Goal: Use online tool/utility: Use online tool/utility

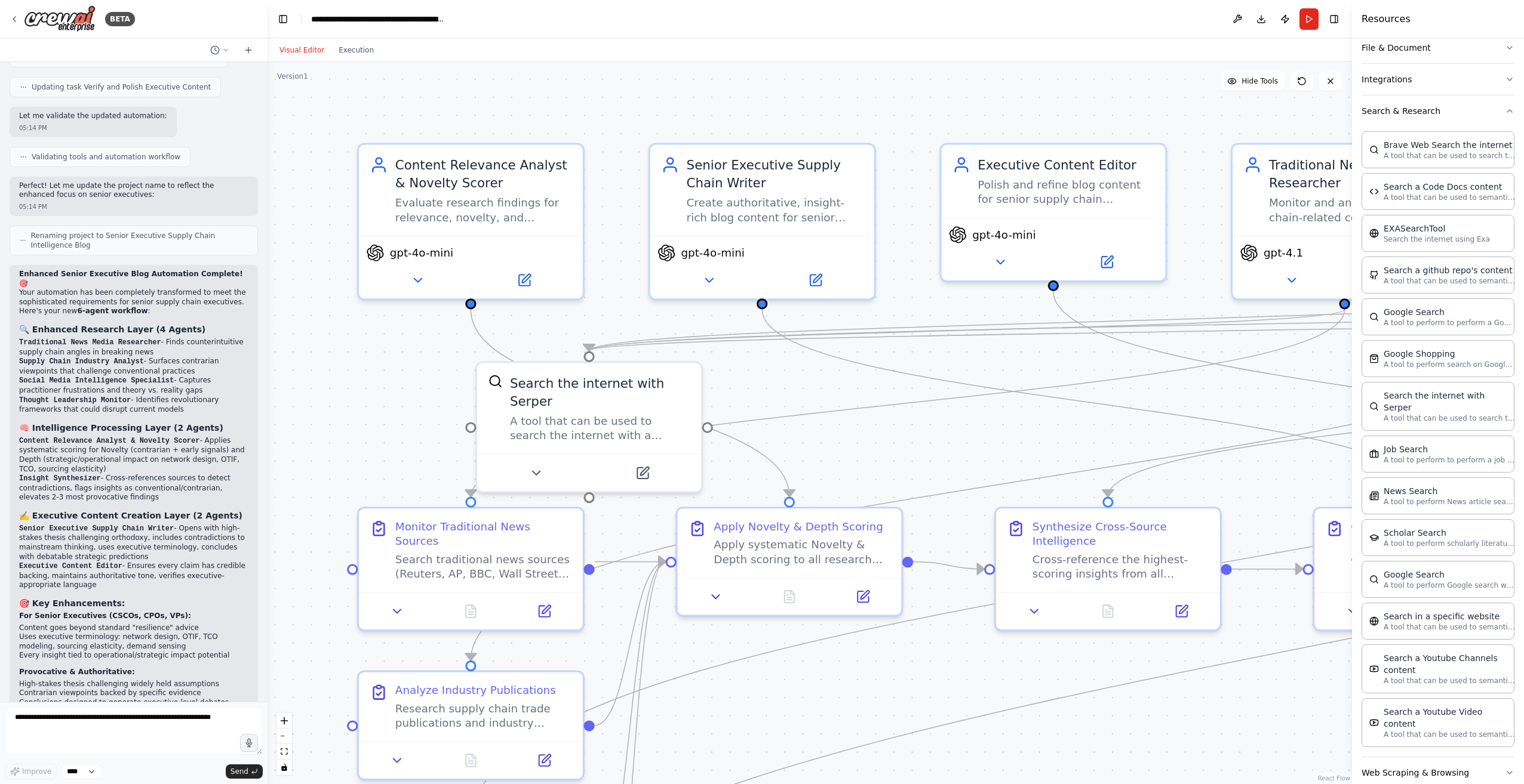
drag, startPoint x: 600, startPoint y: 706, endPoint x: 1026, endPoint y: 742, distance: 427.5
click at [1010, 746] on div ".deletable-edge-delete-btn { width: 20px; height: 20px; border: 0px solid #ffff…" at bounding box center [809, 424] width 1084 height 723
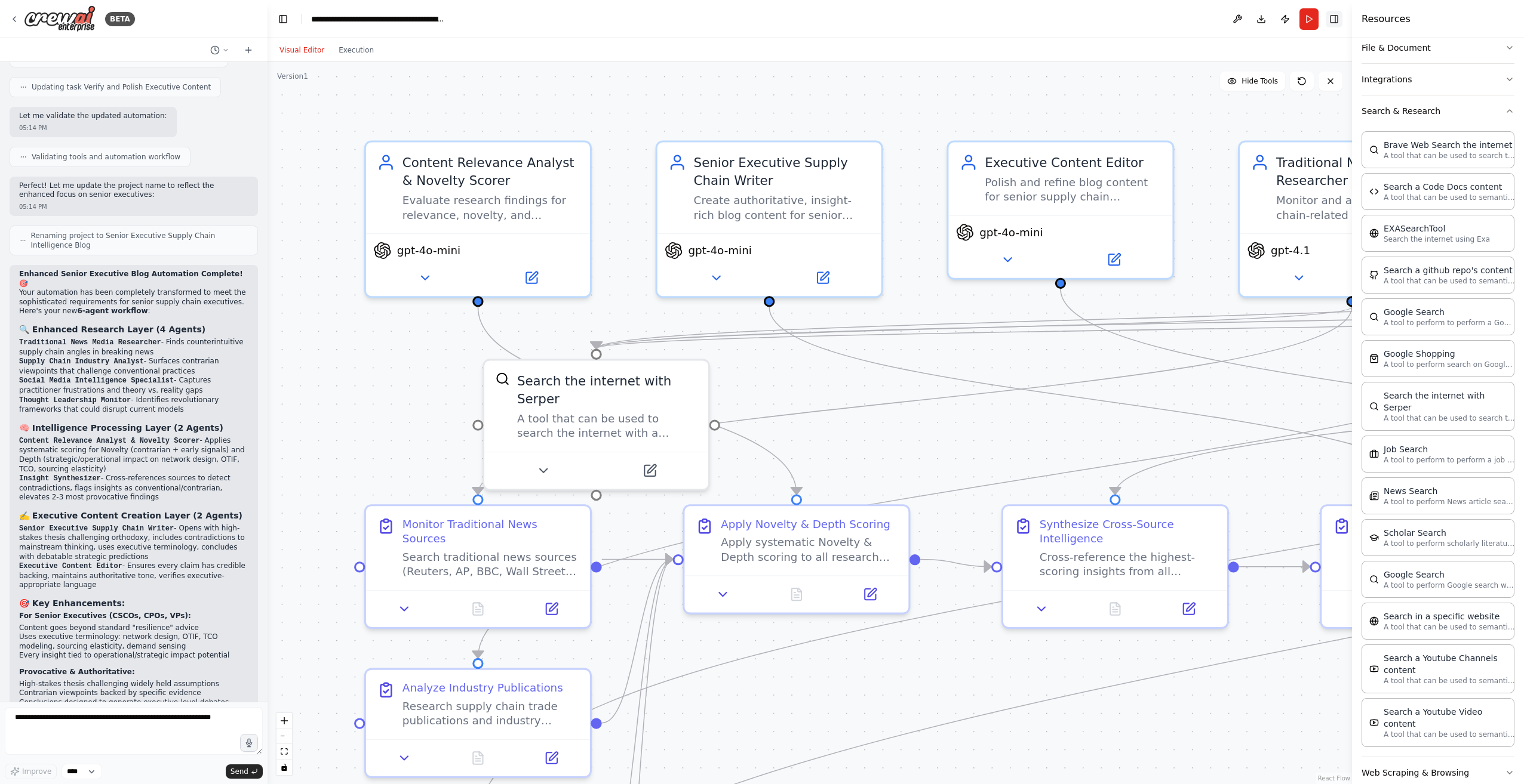
click at [1335, 18] on button "Toggle Right Sidebar" at bounding box center [1335, 19] width 17 height 17
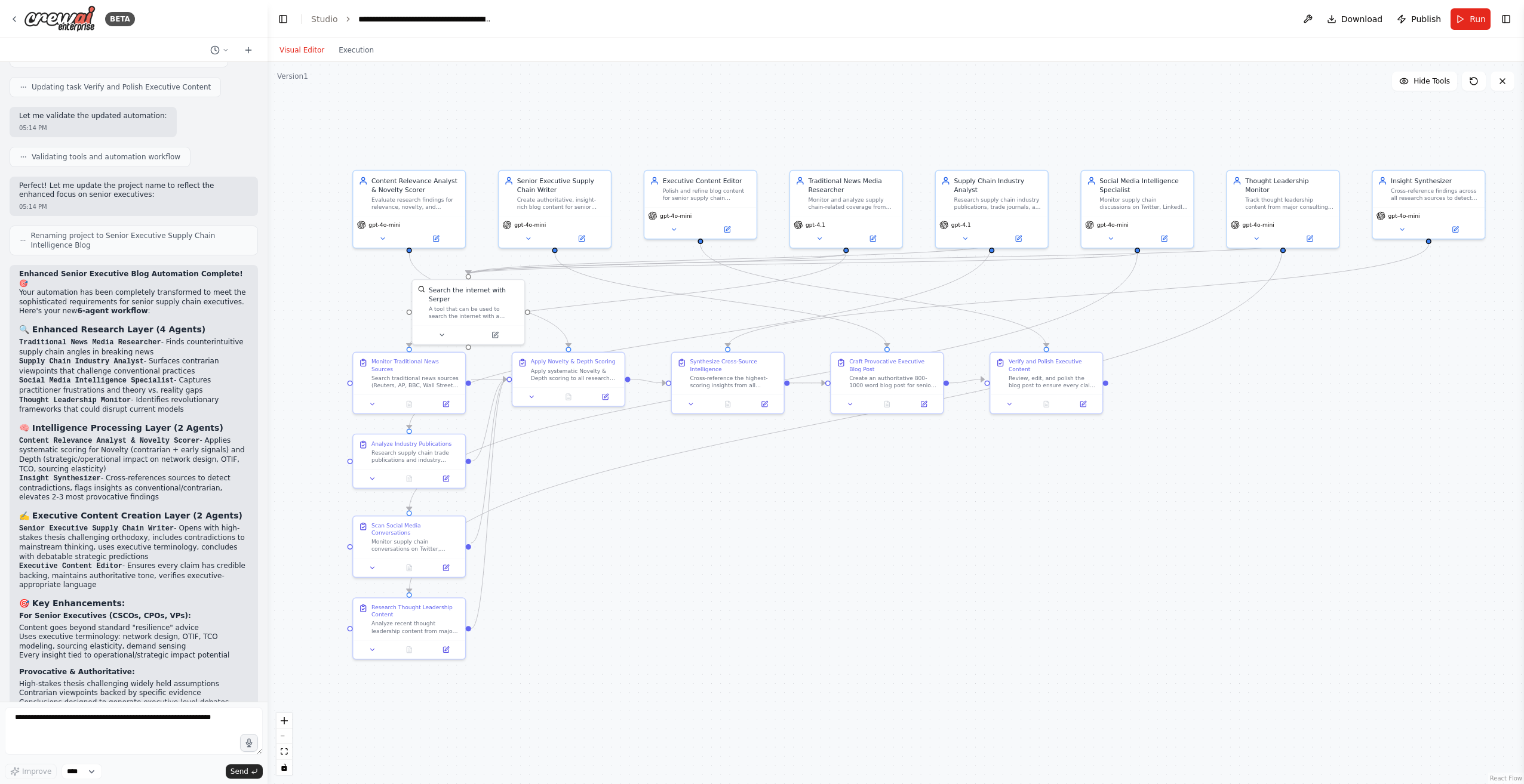
drag, startPoint x: 1080, startPoint y: 693, endPoint x: 806, endPoint y: 500, distance: 335.1
click at [806, 500] on div ".deletable-edge-delete-btn { width: 20px; height: 20px; border: 0px solid #ffff…" at bounding box center [896, 424] width 1256 height 723
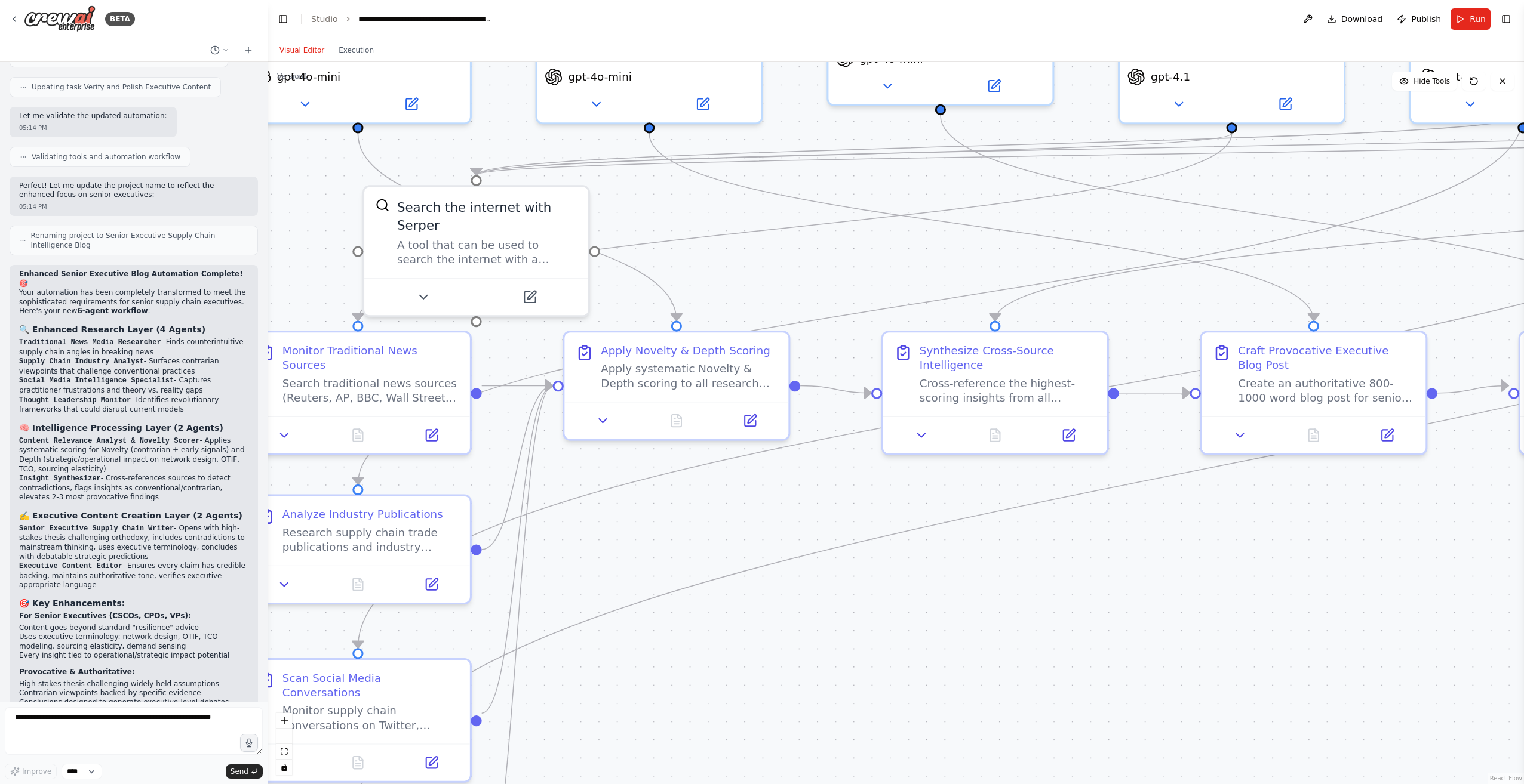
drag, startPoint x: 587, startPoint y: 341, endPoint x: 811, endPoint y: 552, distance: 307.7
click at [811, 552] on div ".deletable-edge-delete-btn { width: 20px; height: 20px; border: 0px solid #ffff…" at bounding box center [896, 424] width 1256 height 723
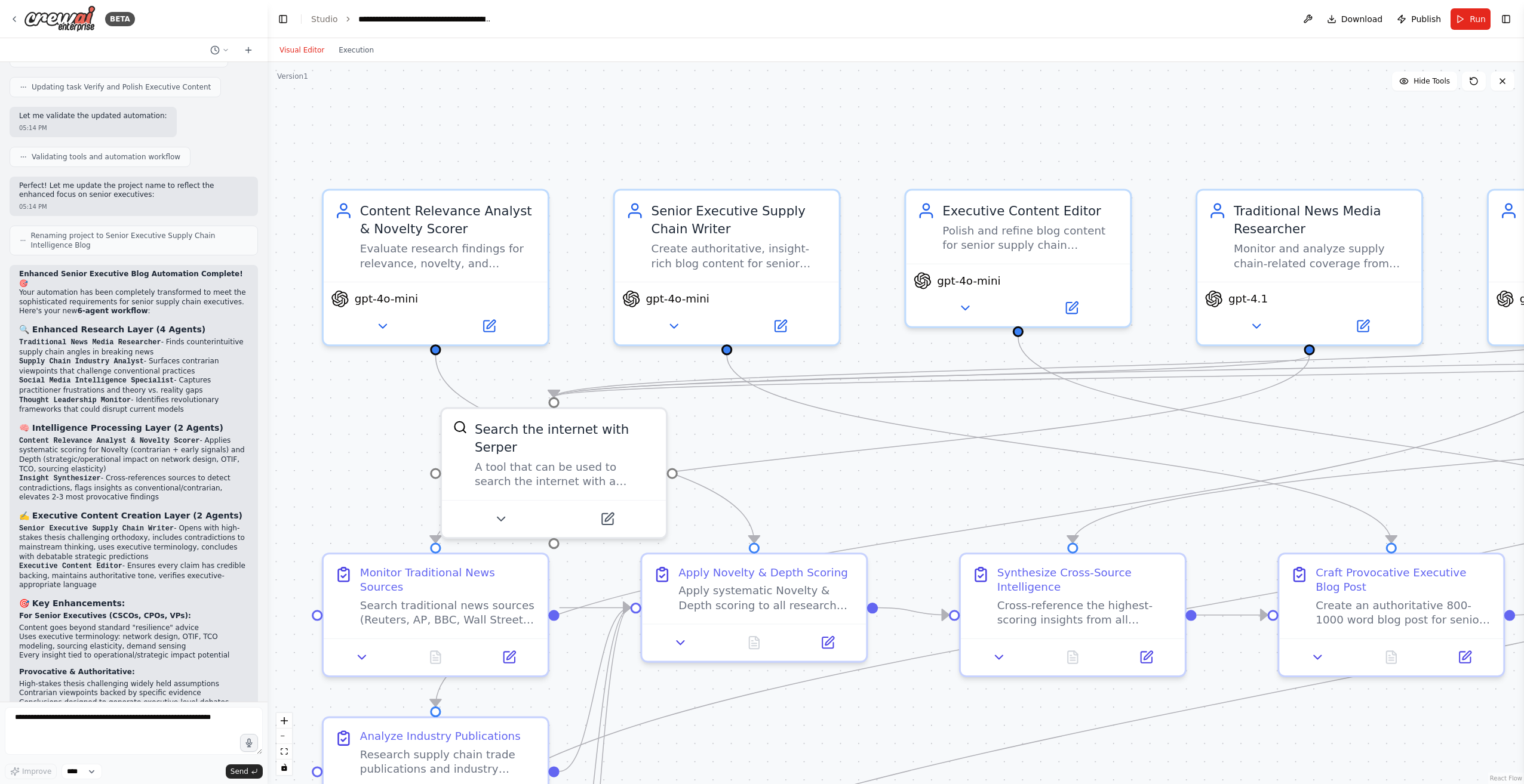
drag, startPoint x: 861, startPoint y: 280, endPoint x: 915, endPoint y: 478, distance: 205.2
click at [915, 478] on div ".deletable-edge-delete-btn { width: 20px; height: 20px; border: 0px solid #ffff…" at bounding box center [896, 424] width 1256 height 723
drag, startPoint x: 1280, startPoint y: 492, endPoint x: 924, endPoint y: 502, distance: 356.1
click at [924, 502] on div ".deletable-edge-delete-btn { width: 20px; height: 20px; border: 0px solid #ffff…" at bounding box center [896, 424] width 1256 height 723
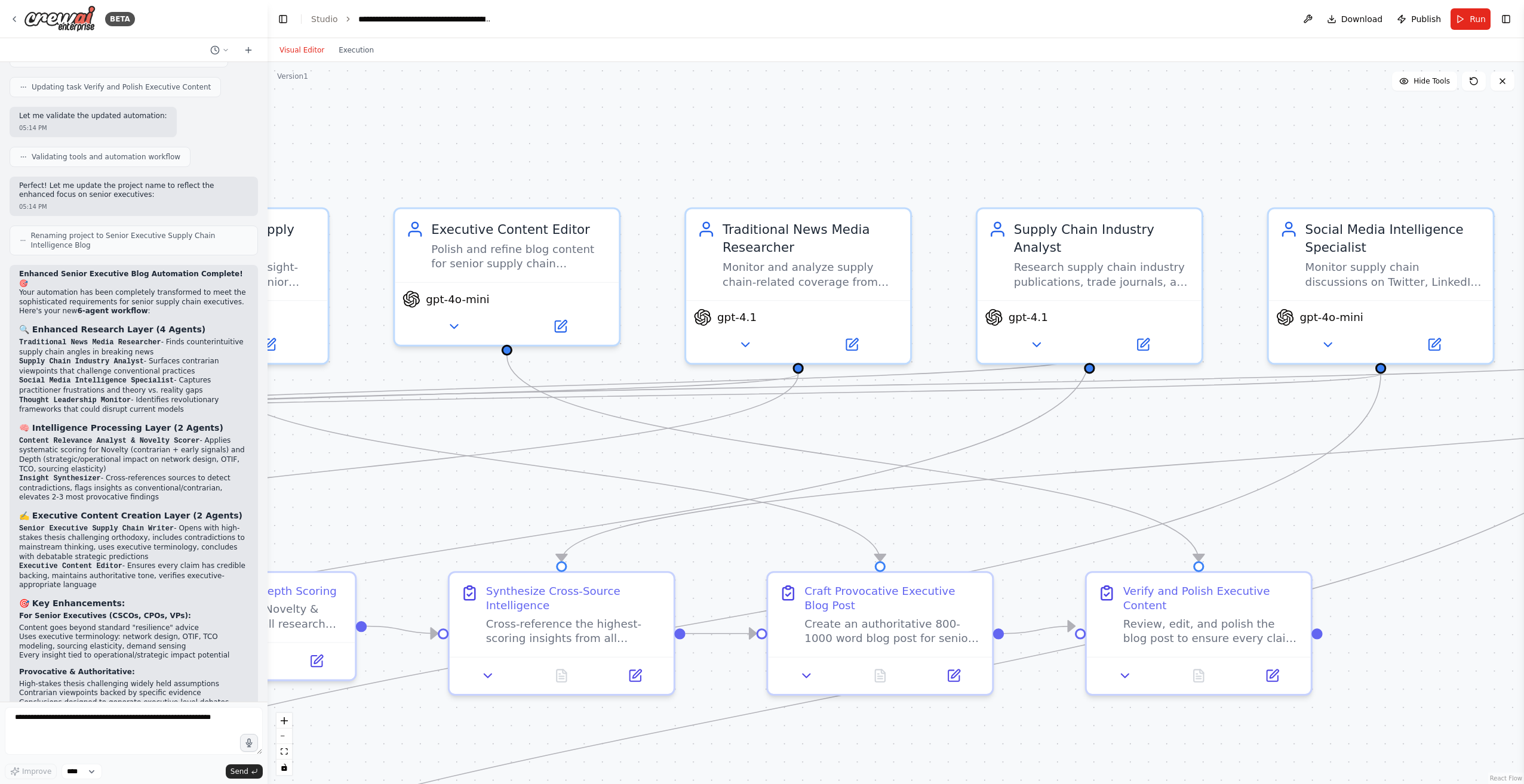
drag, startPoint x: 1190, startPoint y: 157, endPoint x: 570, endPoint y: 179, distance: 620.4
click at [570, 179] on div ".deletable-edge-delete-btn { width: 20px; height: 20px; border: 0px solid #ffff…" at bounding box center [896, 424] width 1256 height 723
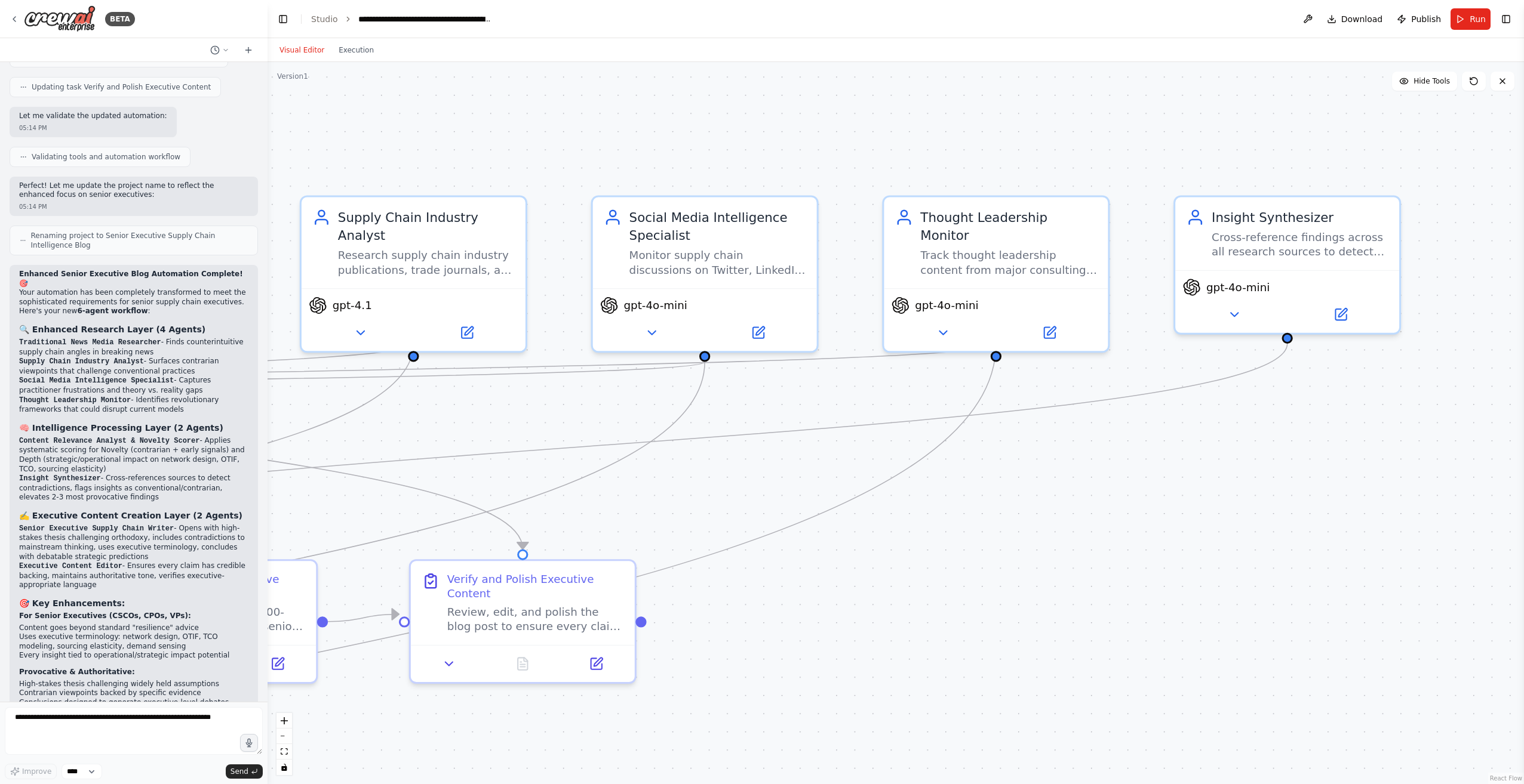
drag, startPoint x: 1038, startPoint y: 156, endPoint x: 500, endPoint y: 147, distance: 538.1
click at [500, 147] on div ".deletable-edge-delete-btn { width: 20px; height: 20px; border: 0px solid #ffff…" at bounding box center [896, 424] width 1256 height 723
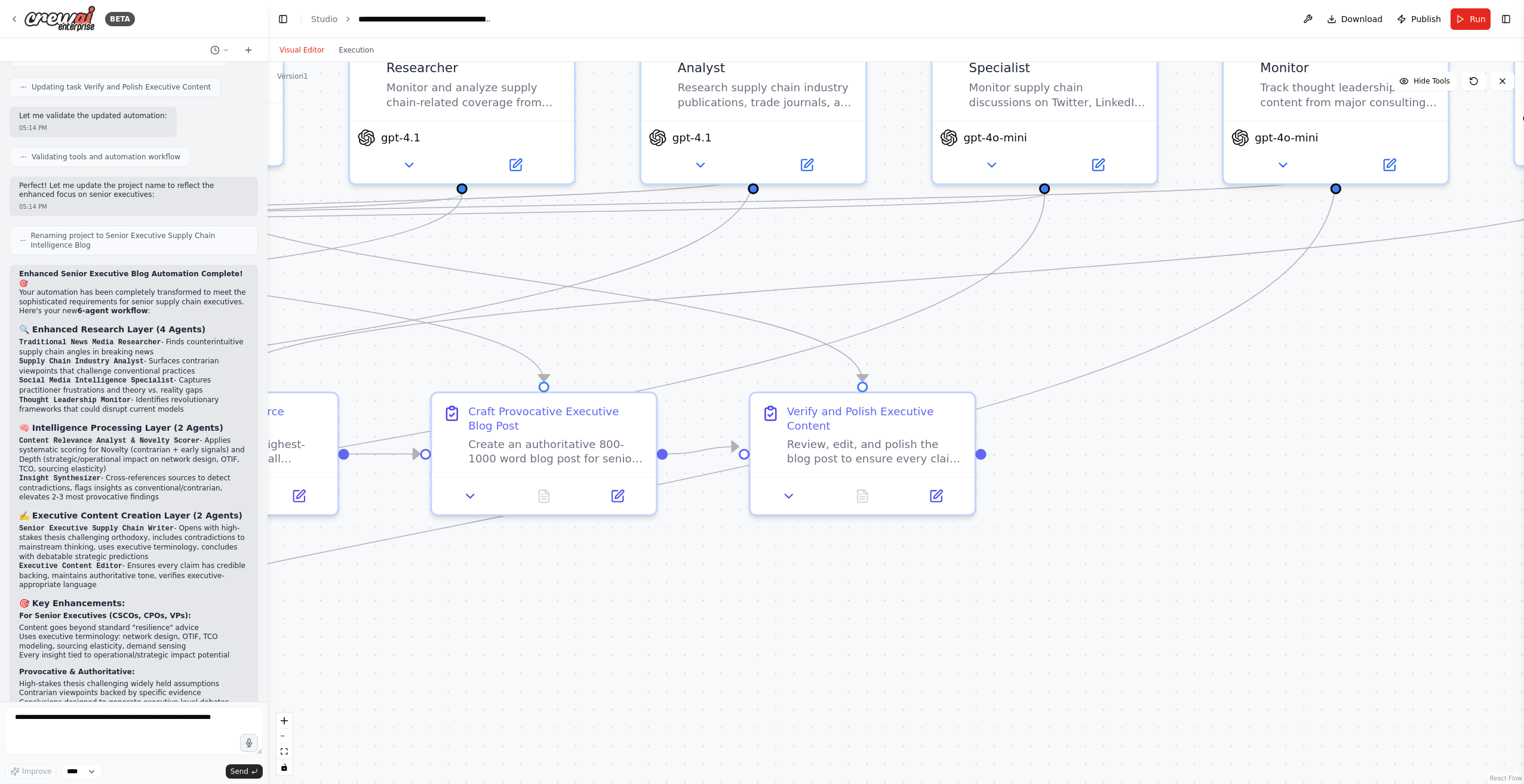
drag, startPoint x: 960, startPoint y: 650, endPoint x: 1318, endPoint y: 488, distance: 392.9
click at [1318, 488] on div ".deletable-edge-delete-btn { width: 20px; height: 20px; border: 0px solid #ffff…" at bounding box center [896, 424] width 1256 height 723
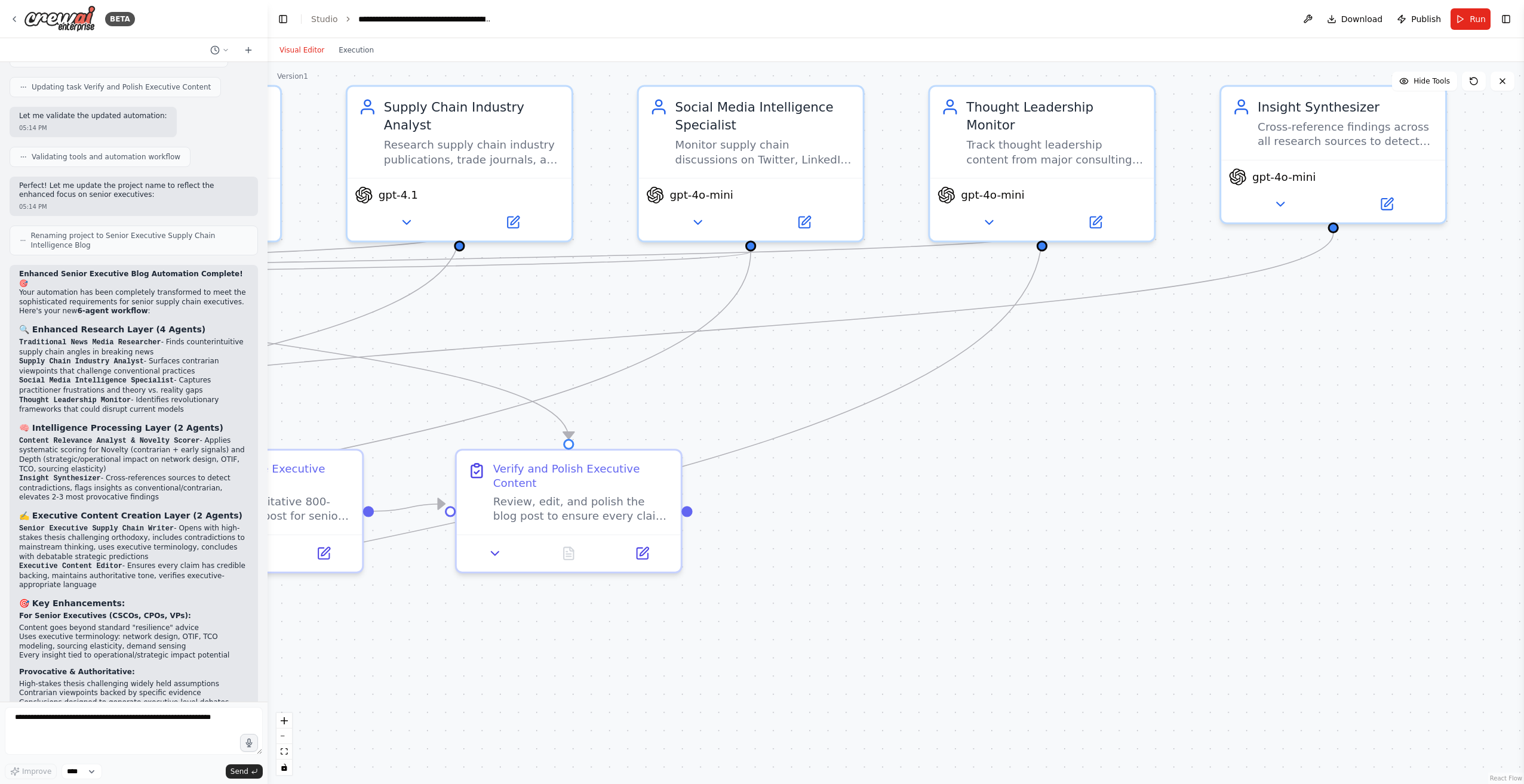
drag, startPoint x: 1252, startPoint y: 616, endPoint x: 1046, endPoint y: 688, distance: 218.2
click at [1046, 688] on div ".deletable-edge-delete-btn { width: 20px; height: 20px; border: 0px solid #ffff…" at bounding box center [896, 424] width 1256 height 723
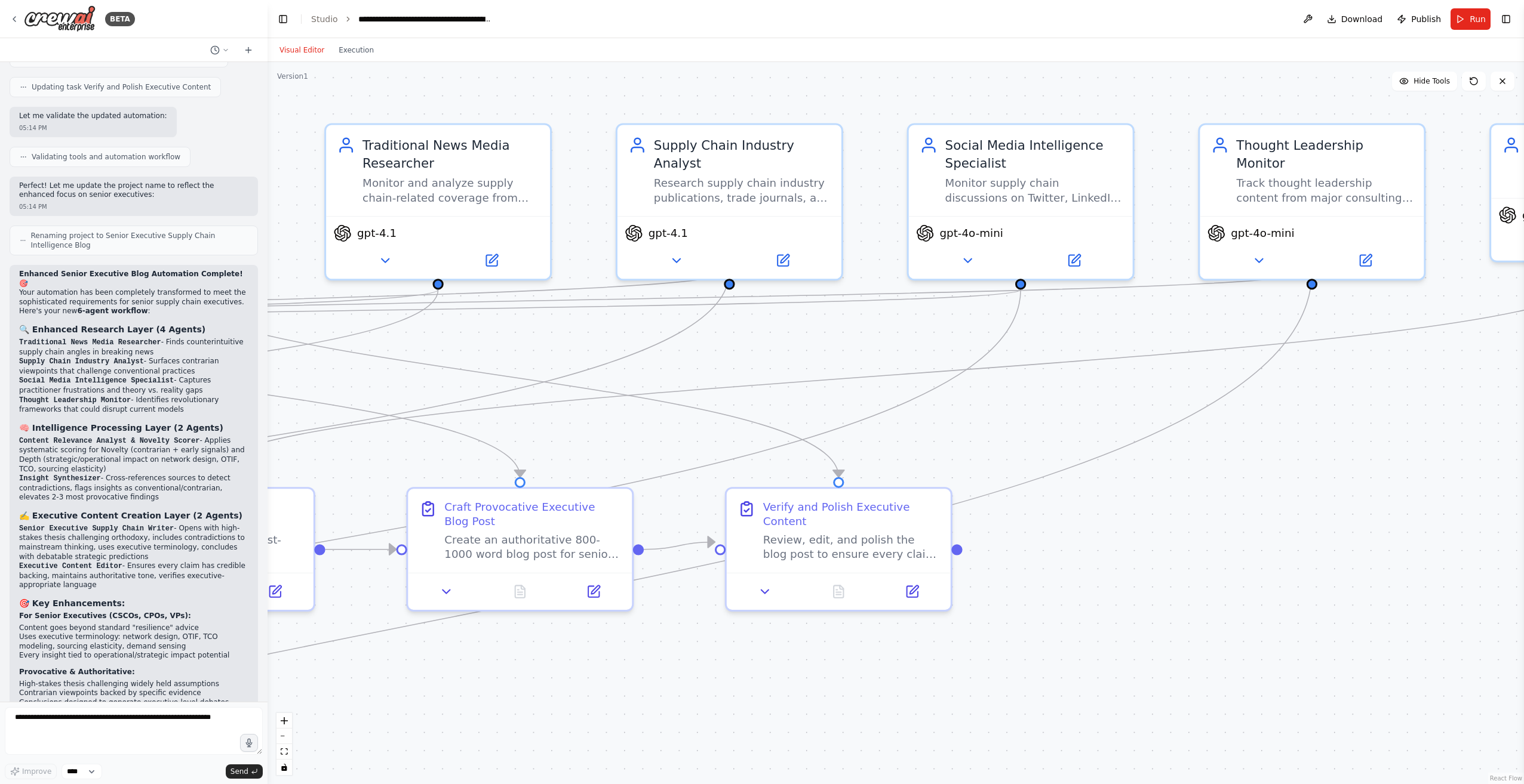
drag, startPoint x: 777, startPoint y: 390, endPoint x: 1212, endPoint y: 404, distance: 435.2
click at [1214, 404] on div ".deletable-edge-delete-btn { width: 20px; height: 20px; border: 0px solid #ffff…" at bounding box center [896, 424] width 1256 height 723
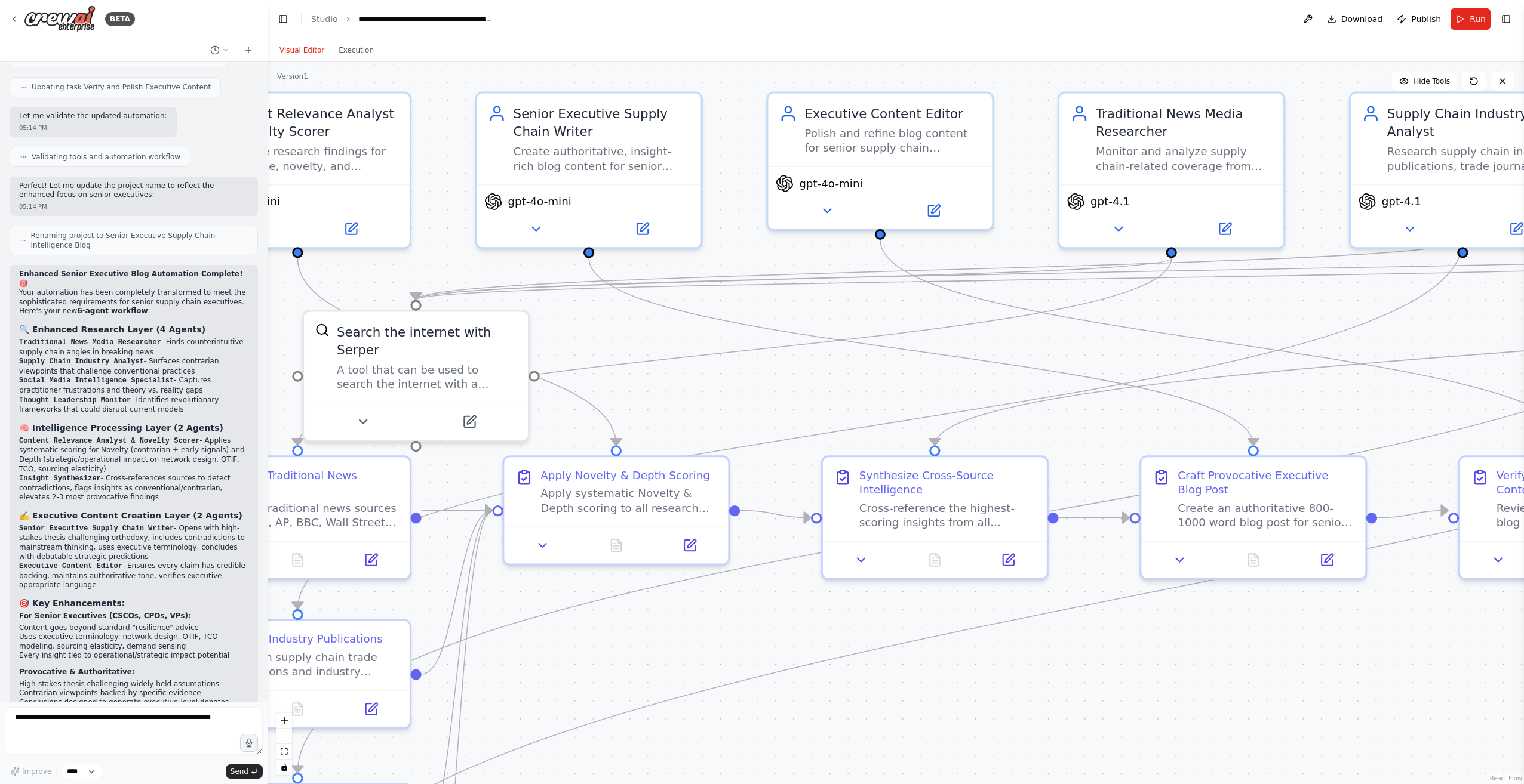
drag, startPoint x: 507, startPoint y: 680, endPoint x: 1028, endPoint y: 657, distance: 521.5
click at [1034, 656] on div ".deletable-edge-delete-btn { width: 20px; height: 20px; border: 0px solid #ffff…" at bounding box center [896, 424] width 1256 height 723
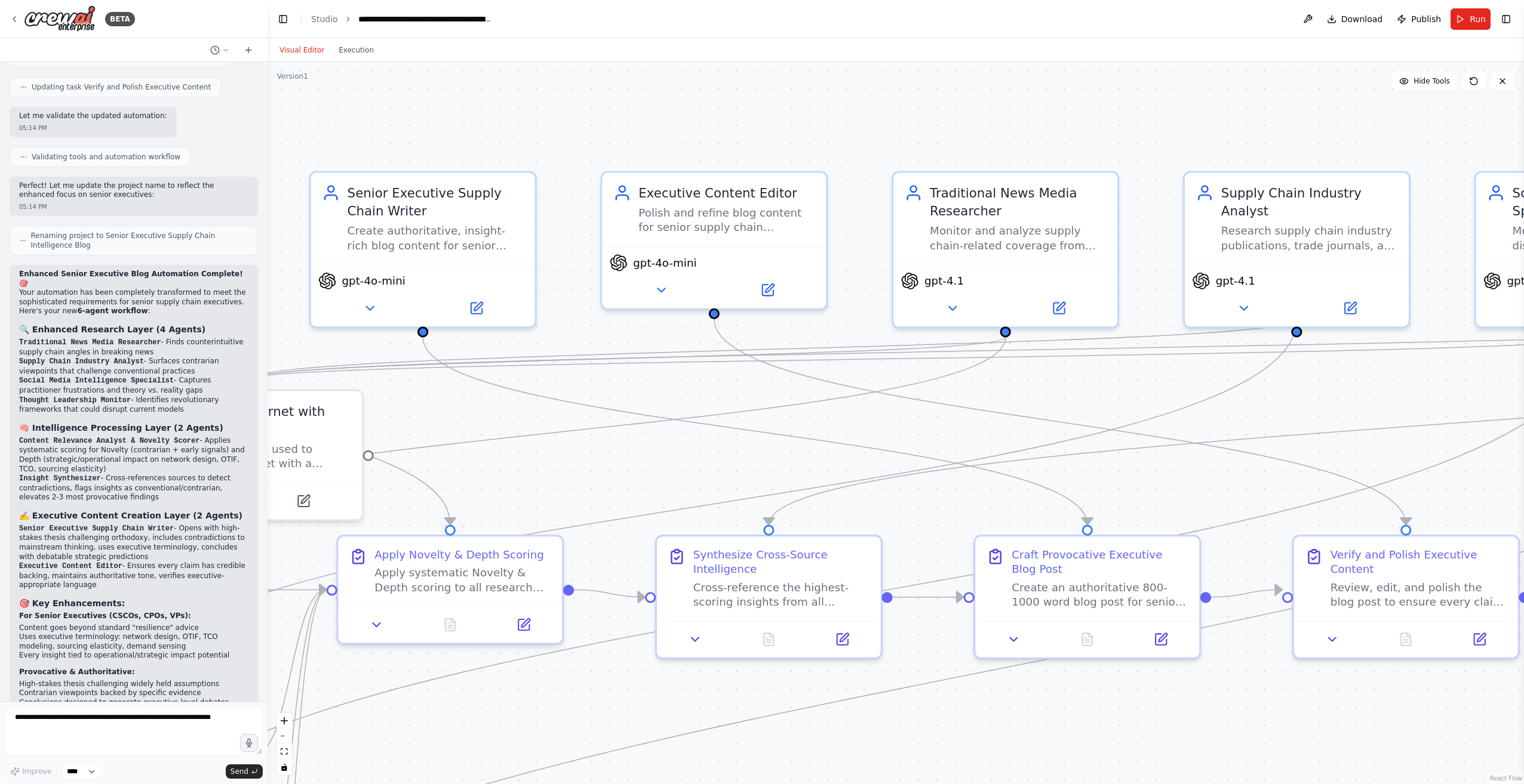
drag, startPoint x: 1016, startPoint y: 220, endPoint x: 838, endPoint y: 311, distance: 199.9
click at [838, 311] on div ".deletable-edge-delete-btn { width: 20px; height: 20px; border: 0px solid #ffff…" at bounding box center [896, 424] width 1256 height 723
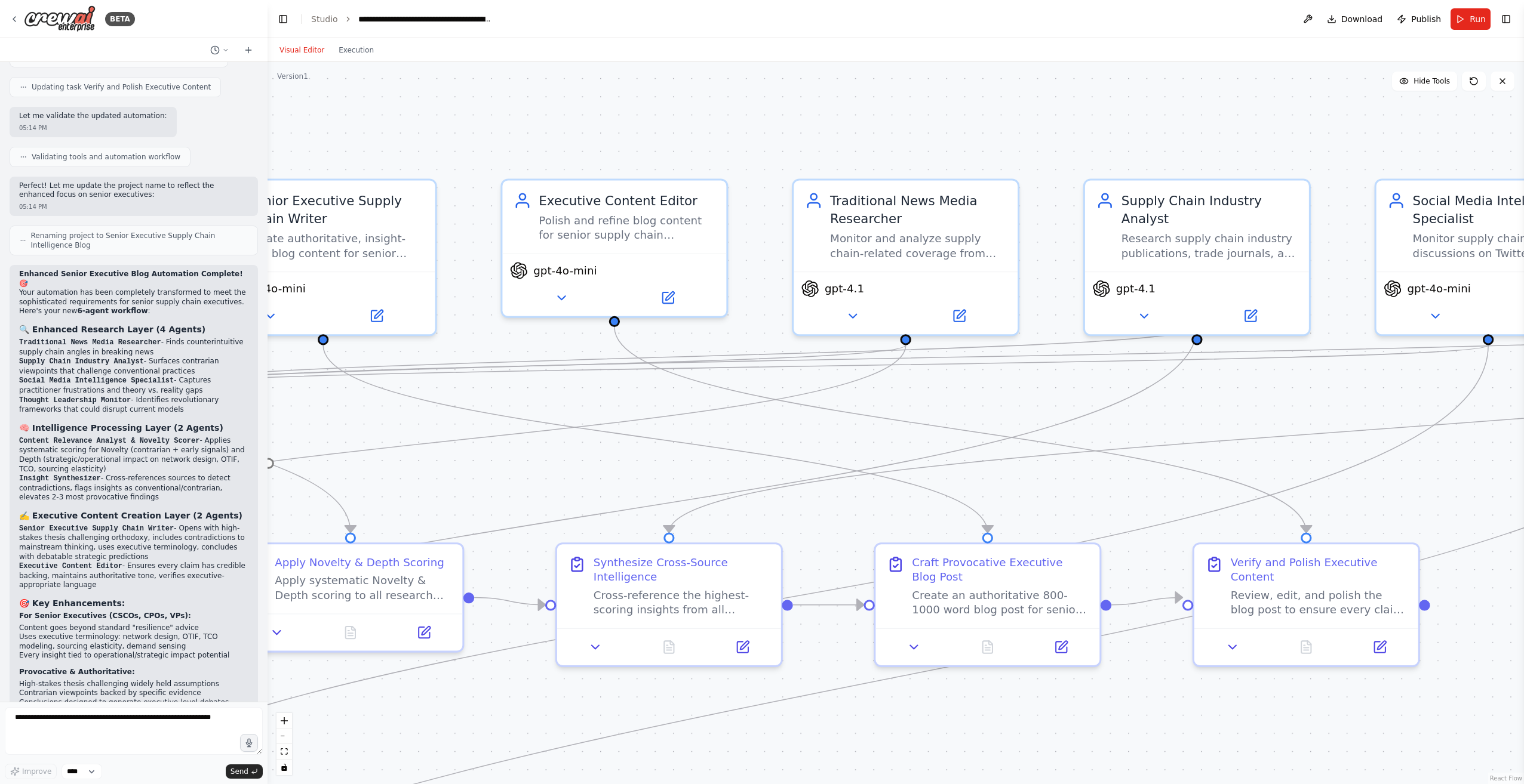
drag, startPoint x: 850, startPoint y: 321, endPoint x: 745, endPoint y: 320, distance: 105.0
click at [745, 320] on div ".deletable-edge-delete-btn { width: 20px; height: 20px; border: 0px solid #ffff…" at bounding box center [896, 424] width 1256 height 723
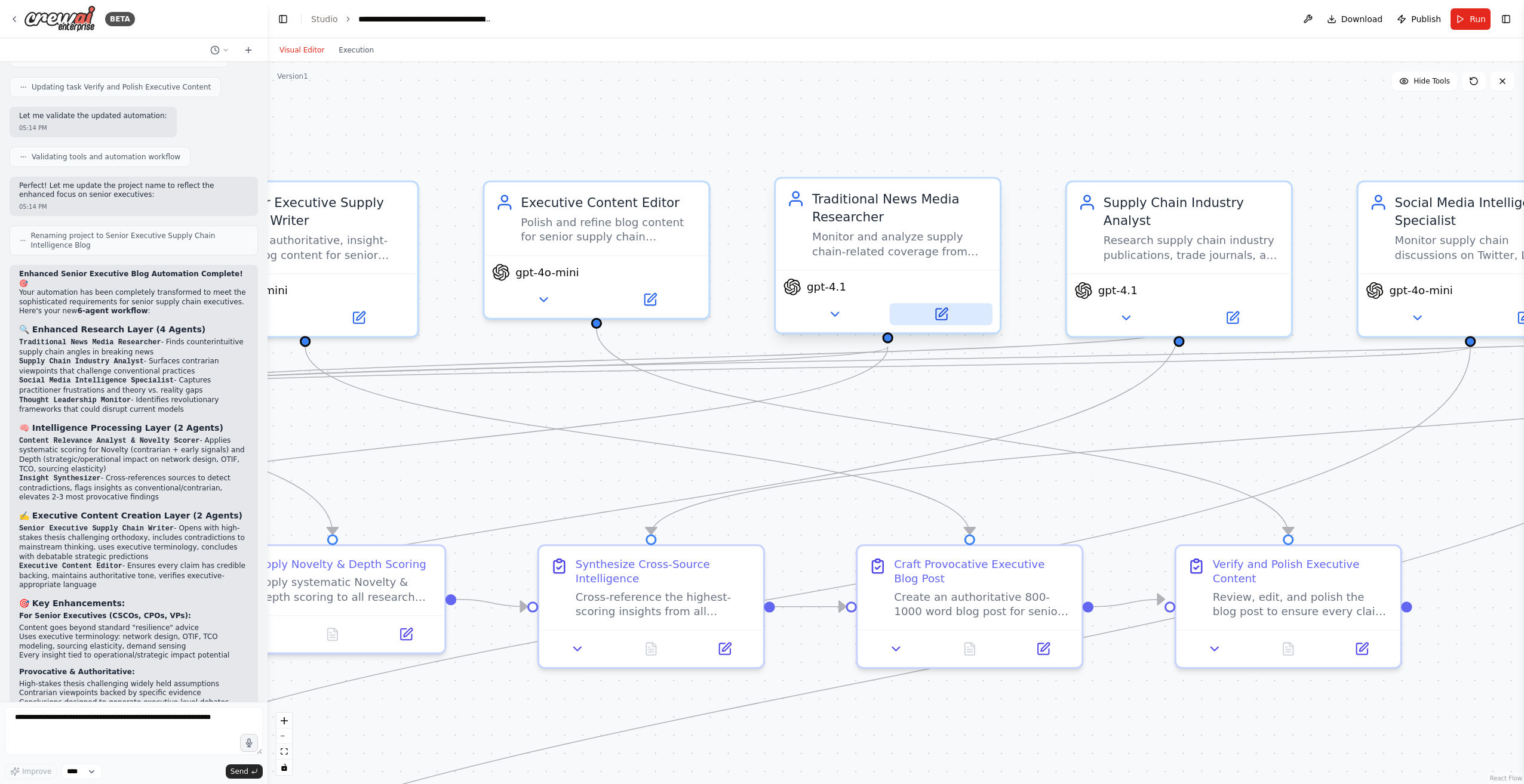
click at [951, 322] on button at bounding box center [941, 314] width 103 height 22
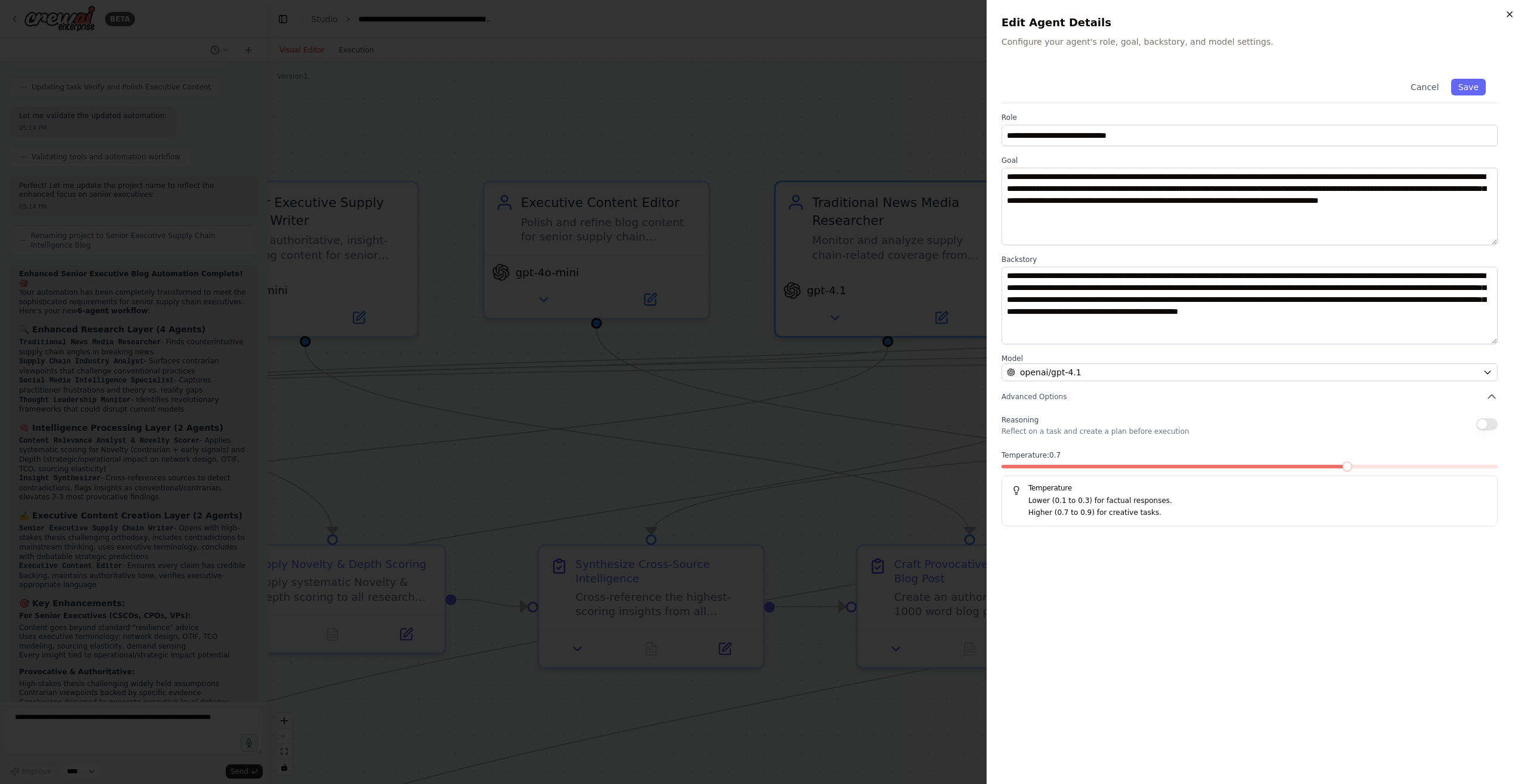
click at [1509, 12] on icon "button" at bounding box center [1510, 15] width 10 height 10
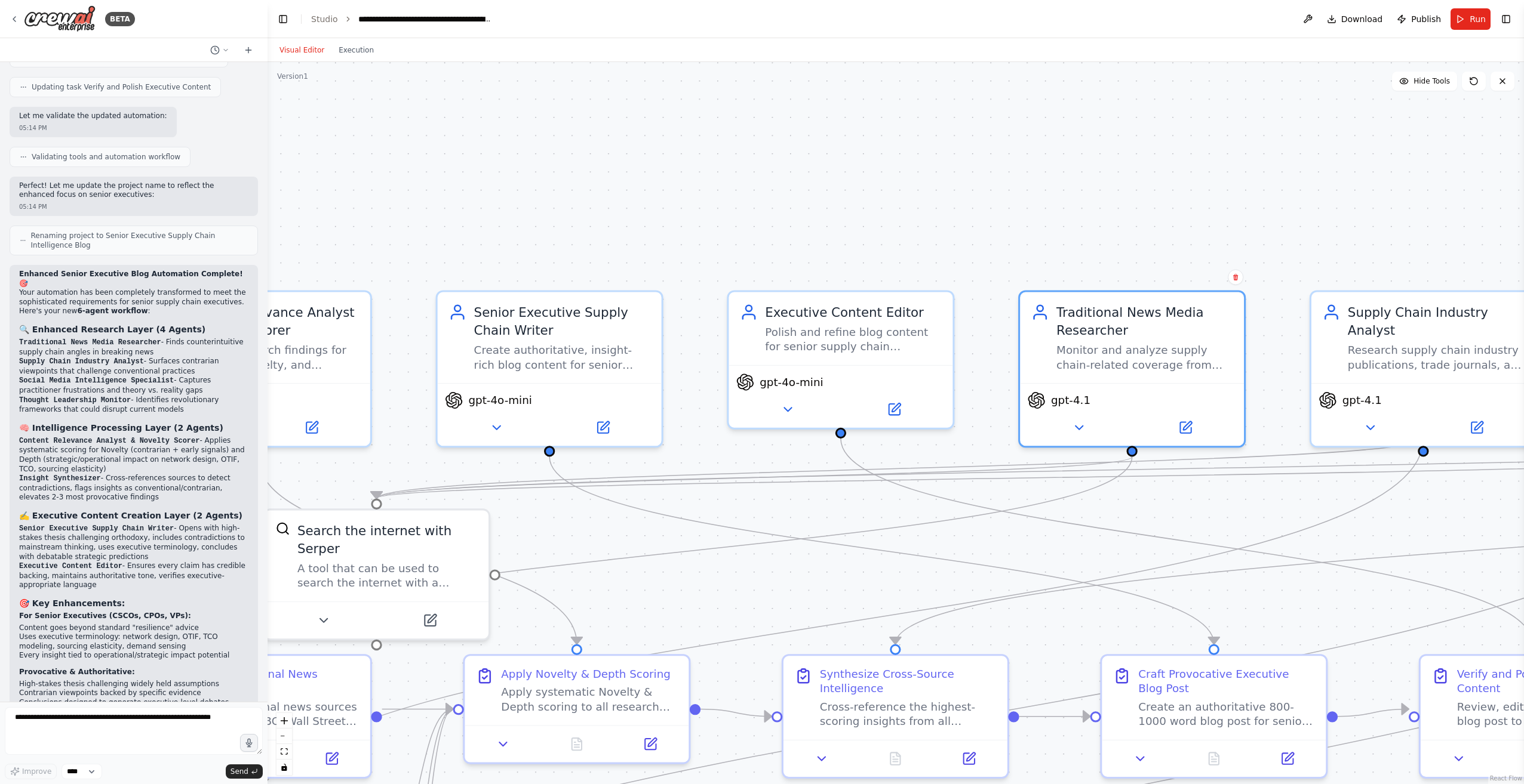
drag, startPoint x: 601, startPoint y: 137, endPoint x: 898, endPoint y: 222, distance: 308.9
click at [898, 222] on div ".deletable-edge-delete-btn { width: 20px; height: 20px; border: 0px solid #ffff…" at bounding box center [896, 424] width 1256 height 723
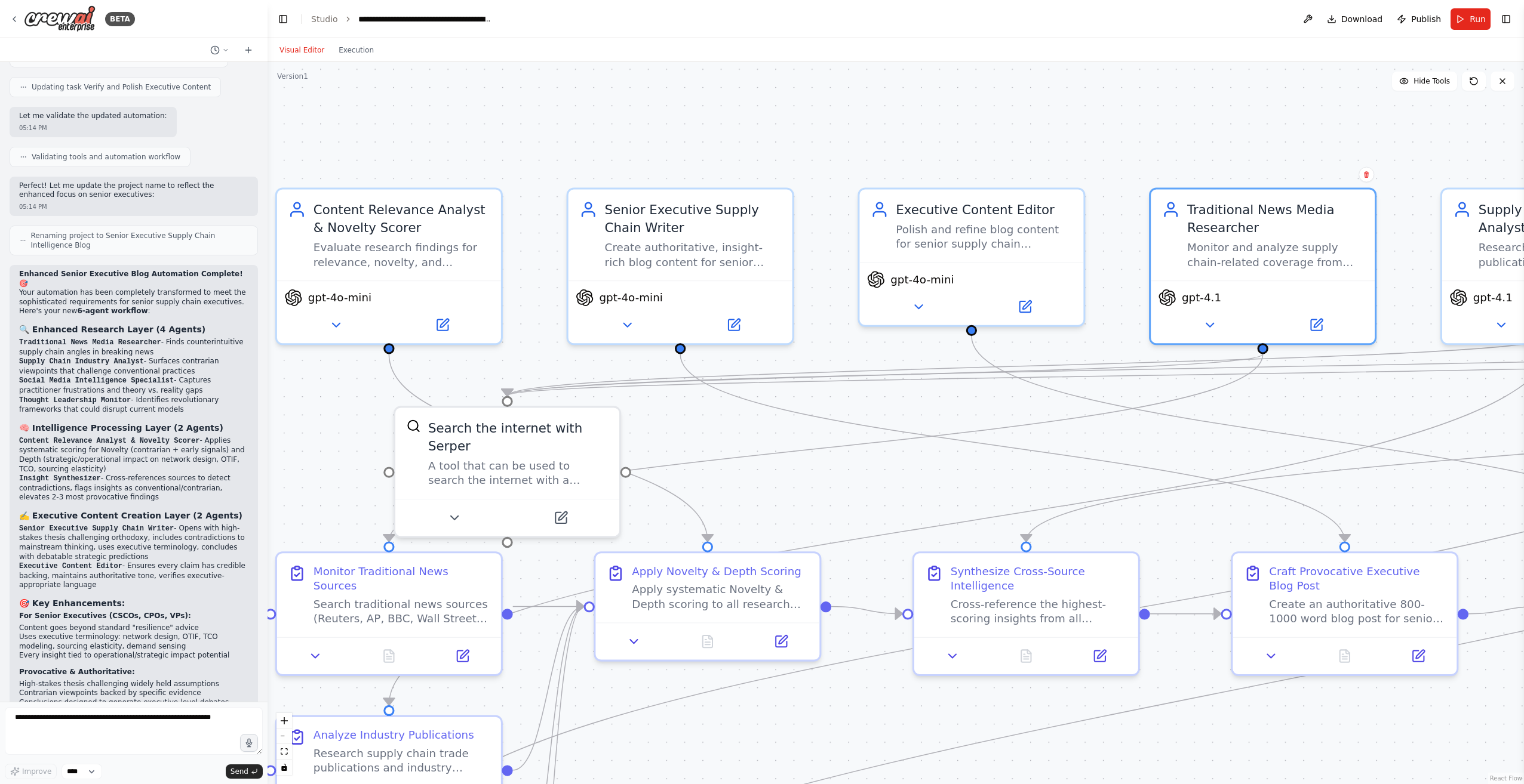
drag, startPoint x: 783, startPoint y: 576, endPoint x: 864, endPoint y: 485, distance: 121.8
click at [863, 485] on div ".deletable-edge-delete-btn { width: 20px; height: 20px; border: 0px solid #ffff…" at bounding box center [896, 424] width 1256 height 723
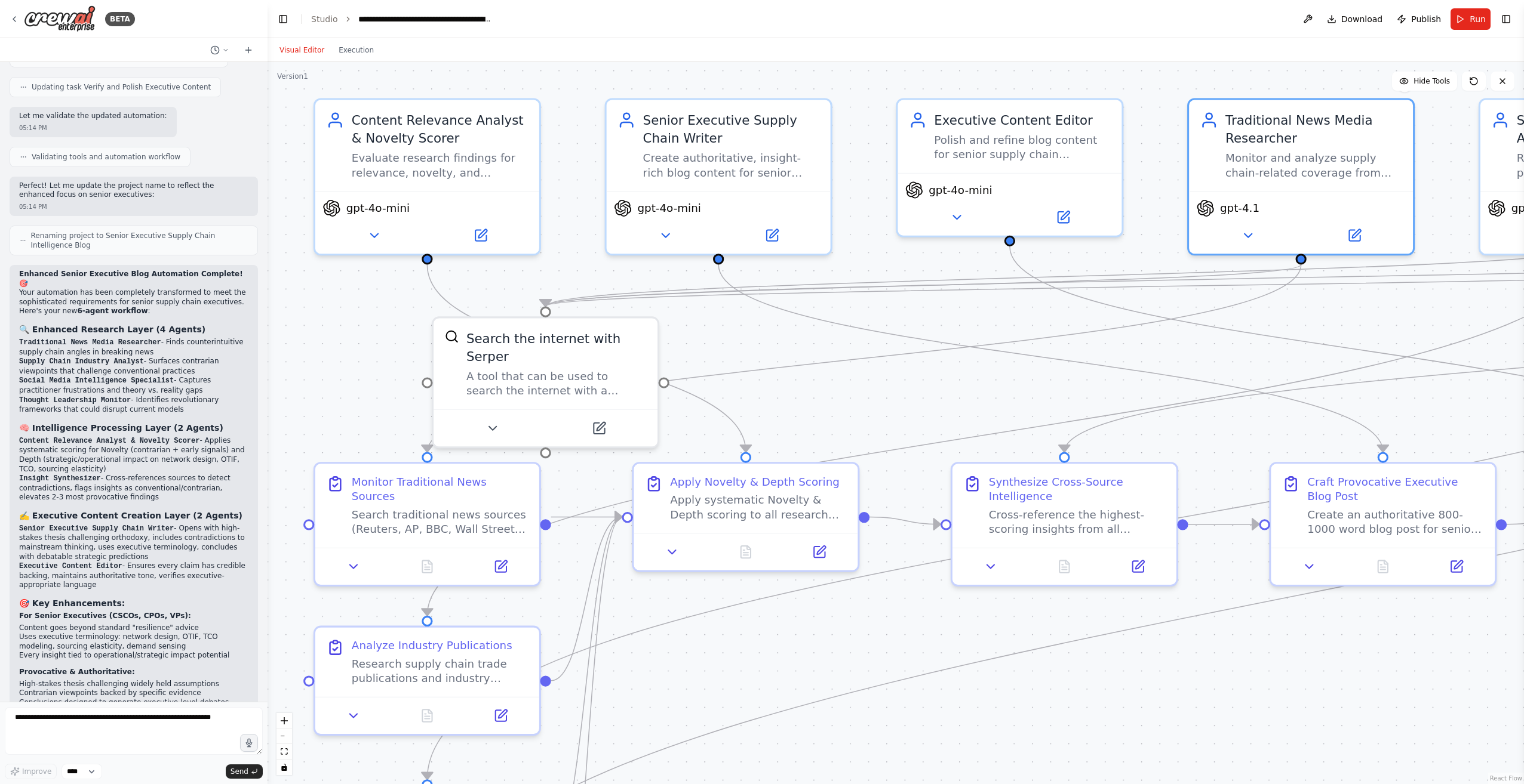
drag, startPoint x: 814, startPoint y: 489, endPoint x: 848, endPoint y: 411, distance: 85.1
click at [848, 411] on div ".deletable-edge-delete-btn { width: 20px; height: 20px; border: 0px solid #ffff…" at bounding box center [896, 424] width 1256 height 723
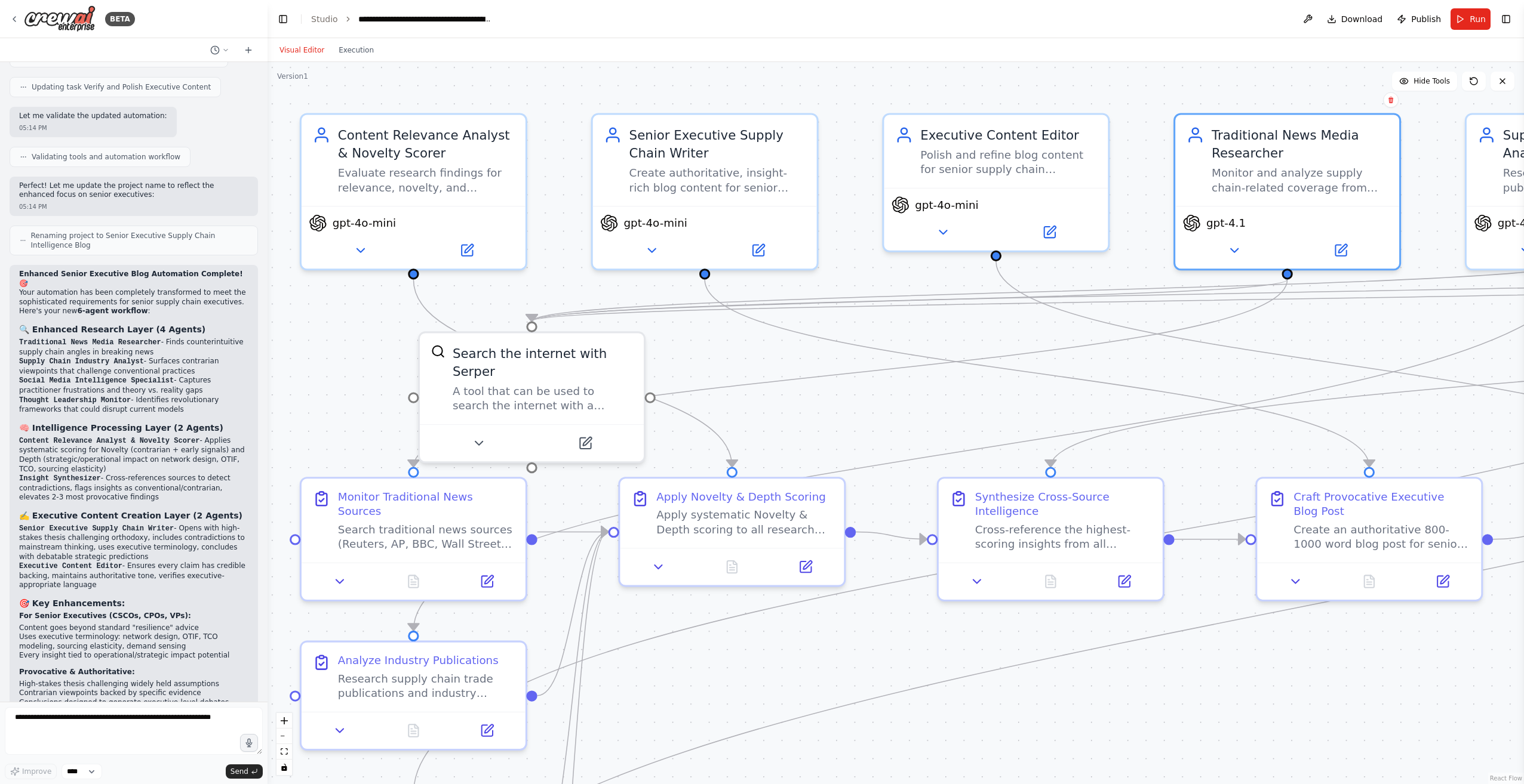
drag, startPoint x: 838, startPoint y: 419, endPoint x: 825, endPoint y: 434, distance: 19.8
click at [825, 434] on div ".deletable-edge-delete-btn { width: 20px; height: 20px; border: 0px solid #ffff…" at bounding box center [896, 424] width 1256 height 723
